Goal: Task Accomplishment & Management: Manage account settings

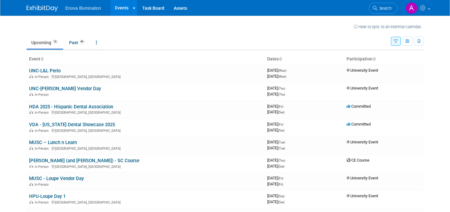
click at [151, 31] on td "Upcoming 16 Past 49 All Events 65 Past and Upcoming Grouped Annually Events gro…" at bounding box center [209, 40] width 364 height 20
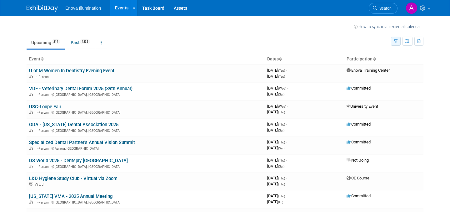
click at [395, 41] on icon "button" at bounding box center [396, 41] width 4 height 4
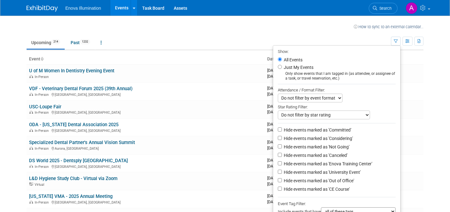
click at [364, 65] on li "Just My Events Only show events that I am tagged in (as attendee, or assignee o…" at bounding box center [336, 71] width 127 height 17
click at [332, 65] on li "Just My Events Only show events that I am tagged in (as attendee, or assignee o…" at bounding box center [336, 71] width 127 height 17
click at [296, 65] on label "Just My Events" at bounding box center [297, 67] width 31 height 6
click at [282, 65] on input "Just My Events" at bounding box center [280, 67] width 4 height 4
radio input "true"
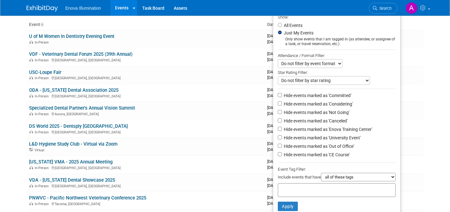
scroll to position [51, 0]
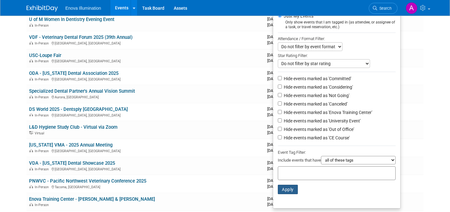
click at [287, 189] on button "Apply" at bounding box center [288, 188] width 20 height 9
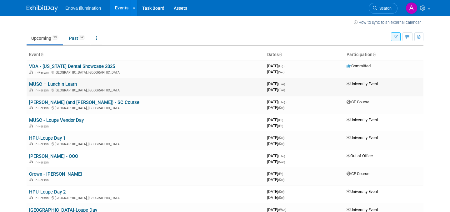
scroll to position [6, 0]
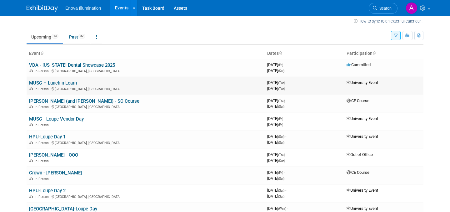
click at [115, 85] on td "MUSC – Lunch n Learn In-Person Charleston, SC" at bounding box center [146, 86] width 238 height 18
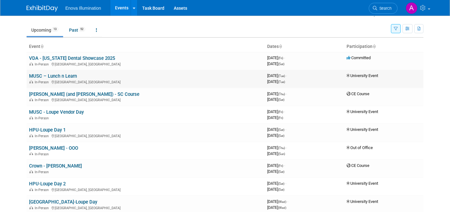
scroll to position [14, 0]
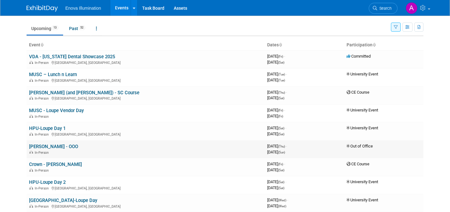
click at [60, 146] on link "[PERSON_NAME] - OOO" at bounding box center [53, 146] width 49 height 6
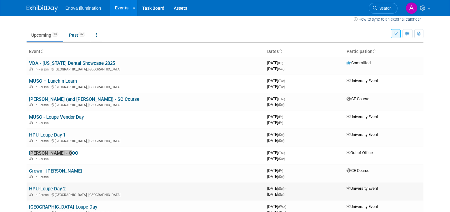
scroll to position [0, 0]
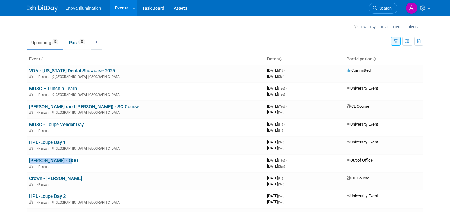
click at [97, 43] on icon at bounding box center [96, 42] width 1 height 4
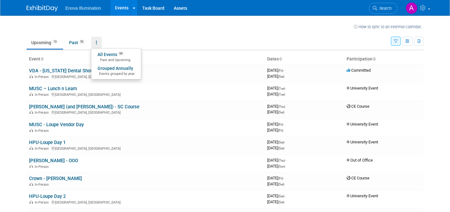
click at [210, 49] on ul "Upcoming 13 Past 52 All Events 65 Past and Upcoming Grouped Annually Events gro…" at bounding box center [209, 43] width 364 height 14
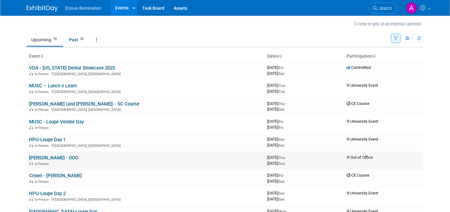
click at [325, 161] on div "October 12, 2025 (Sun)" at bounding box center [304, 163] width 74 height 6
click at [152, 167] on td "Adam Shore - OOO In-Person" at bounding box center [146, 160] width 238 height 18
click at [58, 150] on td "HPU-Loupe Day 1 In-Person High Point, NC" at bounding box center [146, 142] width 238 height 18
click at [57, 156] on link "[PERSON_NAME] - OOO" at bounding box center [53, 158] width 49 height 6
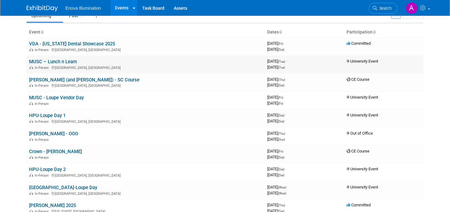
scroll to position [0, 0]
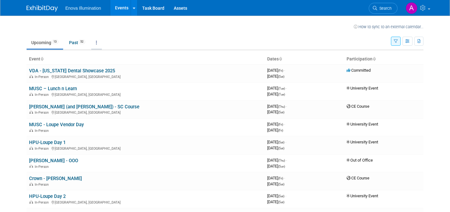
click at [97, 42] on link at bounding box center [96, 43] width 11 height 12
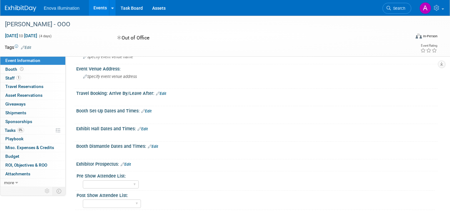
scroll to position [184, 0]
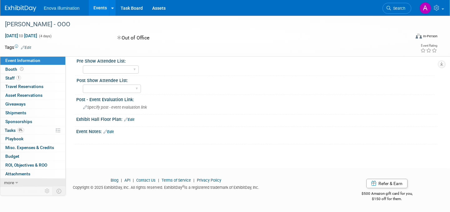
click at [17, 182] on icon at bounding box center [16, 182] width 3 height 4
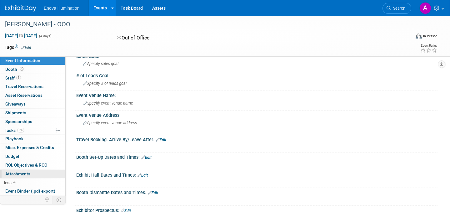
scroll to position [19, 0]
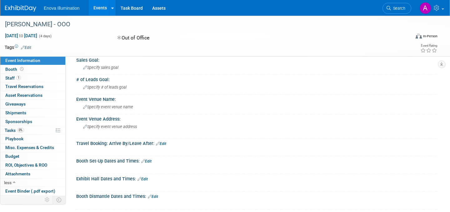
click at [28, 48] on link "Edit" at bounding box center [26, 47] width 10 height 4
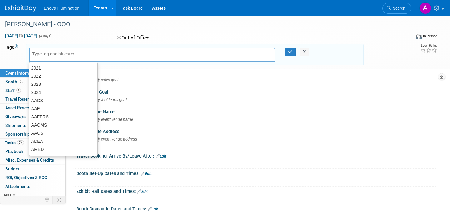
click at [68, 39] on div "Oct 9, 2025 to Oct 12, 2025 (4 days) Oct 9, 2025 to Oct 12, 2025 Out of Office …" at bounding box center [221, 37] width 442 height 11
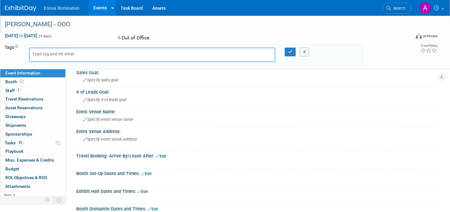
click at [53, 29] on div "[PERSON_NAME] - OOO" at bounding box center [202, 24] width 398 height 11
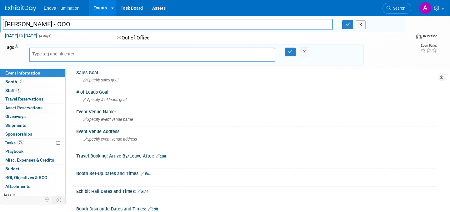
click at [51, 26] on input "[PERSON_NAME] - OOO" at bounding box center [168, 24] width 330 height 11
click at [361, 27] on button "X" at bounding box center [361, 24] width 10 height 9
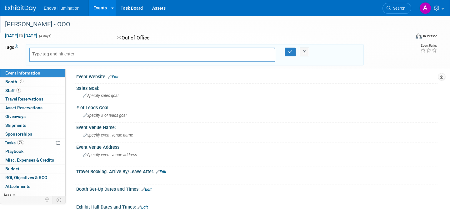
scroll to position [0, 0]
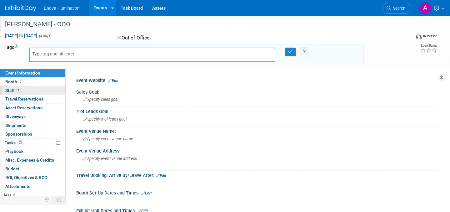
click at [17, 91] on span "1" at bounding box center [18, 90] width 5 height 5
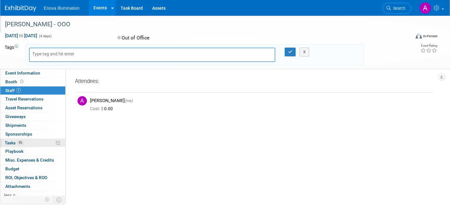
scroll to position [12, 0]
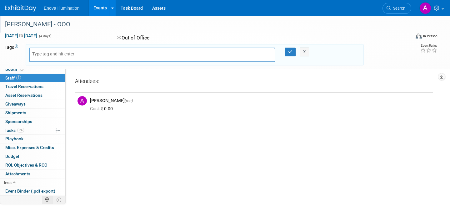
click at [47, 199] on icon at bounding box center [47, 199] width 5 height 5
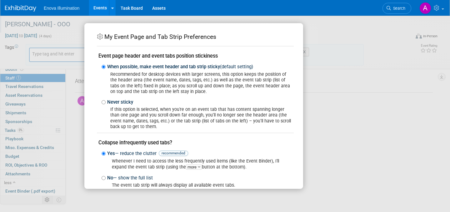
click at [47, 199] on div "My Event Page and Tab Strip Preferences Event page header and event tabs positi…" at bounding box center [225, 106] width 450 height 212
click at [78, 173] on div "My Event Page and Tab Strip Preferences Event page header and event tabs positi…" at bounding box center [225, 106] width 450 height 212
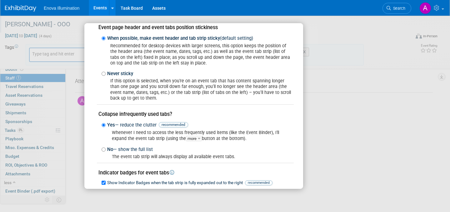
scroll to position [72, 0]
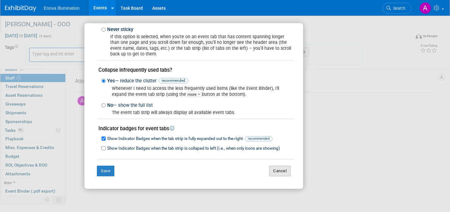
click at [277, 166] on button "Cancel" at bounding box center [280, 170] width 22 height 11
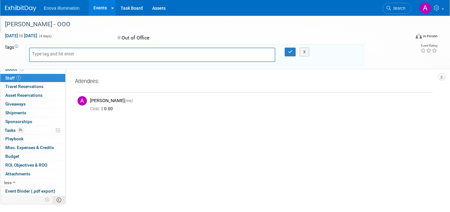
click at [62, 201] on td at bounding box center [59, 199] width 13 height 8
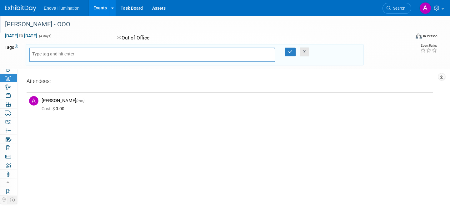
click at [307, 52] on button "X" at bounding box center [305, 51] width 10 height 9
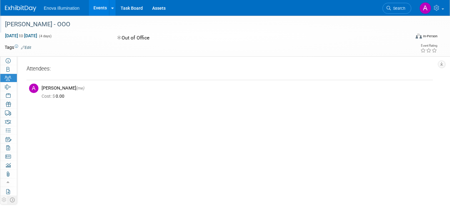
scroll to position [0, 0]
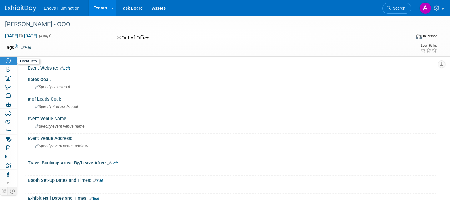
click at [7, 57] on link "Event Information" at bounding box center [8, 60] width 17 height 8
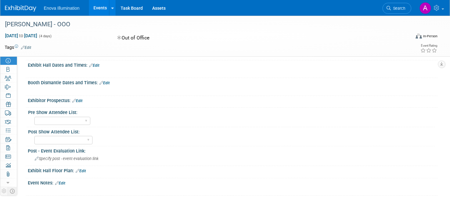
scroll to position [184, 0]
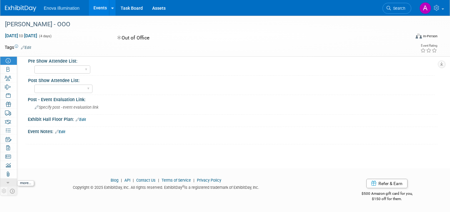
click at [8, 182] on icon at bounding box center [8, 182] width 3 height 4
click at [11, 200] on icon at bounding box center [12, 199] width 5 height 5
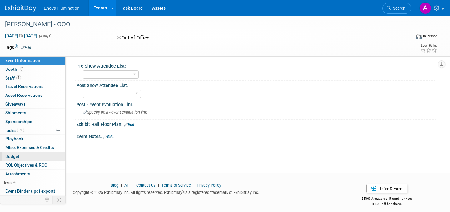
scroll to position [67, 0]
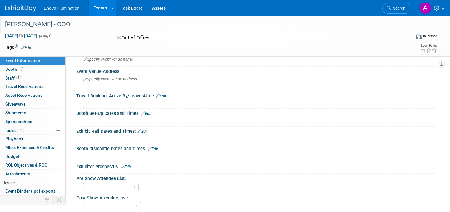
click at [66, 23] on div "[PERSON_NAME] - OOO" at bounding box center [202, 24] width 398 height 11
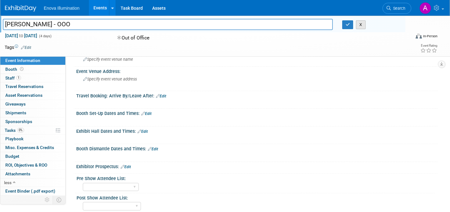
click at [363, 24] on button "X" at bounding box center [361, 24] width 10 height 9
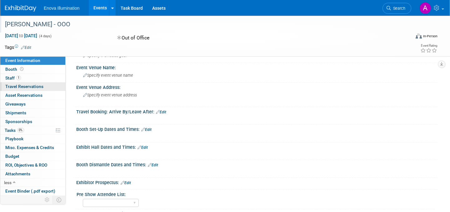
scroll to position [0, 0]
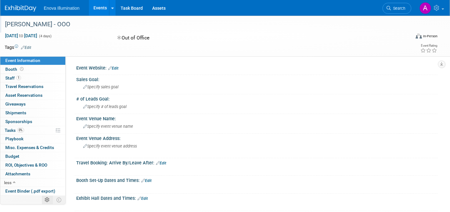
click at [45, 198] on icon at bounding box center [47, 199] width 5 height 5
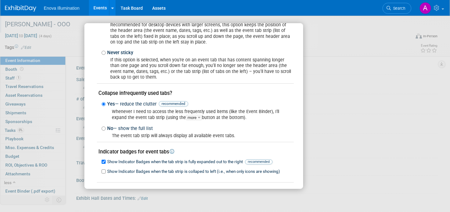
scroll to position [72, 0]
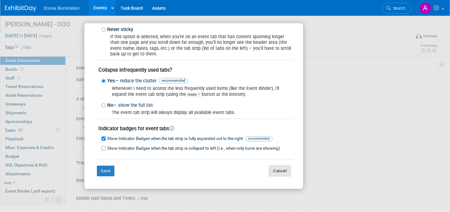
click at [271, 167] on button "Cancel" at bounding box center [280, 170] width 22 height 11
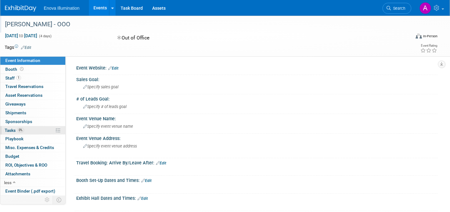
click at [45, 130] on link "0% Tasks 0%" at bounding box center [32, 130] width 65 height 8
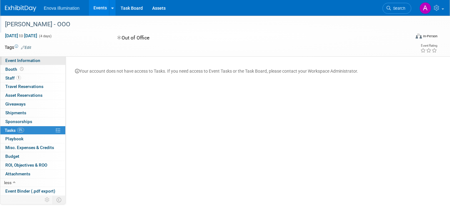
click at [23, 62] on span "Event Information" at bounding box center [22, 60] width 35 height 5
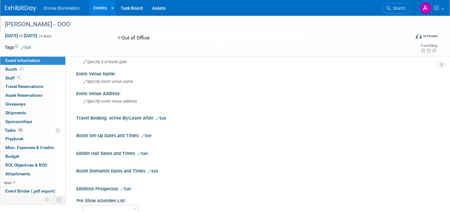
scroll to position [0, 0]
